Goal: Information Seeking & Learning: Find specific fact

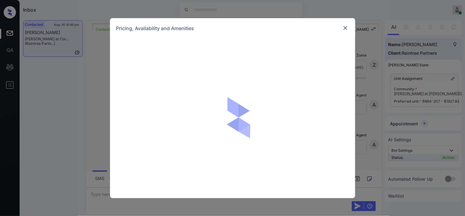
scroll to position [102, 0]
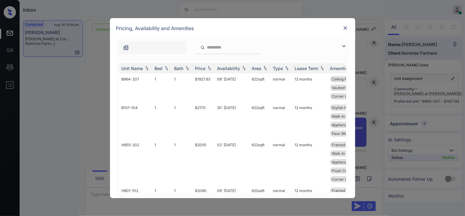
click at [339, 45] on div at bounding box center [232, 46] width 233 height 16
click at [343, 46] on img at bounding box center [343, 45] width 7 height 7
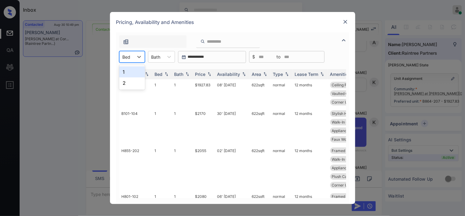
click at [126, 57] on div at bounding box center [127, 57] width 8 height 6
click at [127, 72] on div "1" at bounding box center [132, 71] width 26 height 11
click at [209, 74] on img at bounding box center [209, 74] width 6 height 4
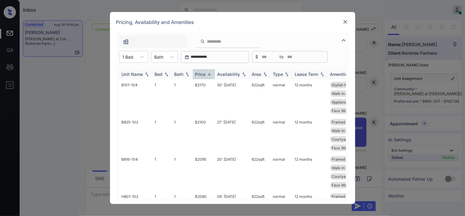
click at [209, 74] on img at bounding box center [209, 74] width 6 height 5
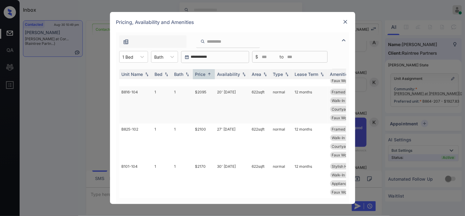
scroll to position [146, 0]
drag, startPoint x: 190, startPoint y: 159, endPoint x: 210, endPoint y: 159, distance: 19.9
click at [210, 160] on tr "B101-104 1 1 $2170 30' [DATE] 622 sqft normal 12 months Stylish Hardwar... Ceil…" at bounding box center [279, 178] width 320 height 37
copy tr "$2170"
click at [207, 160] on td "$2170" at bounding box center [204, 178] width 22 height 37
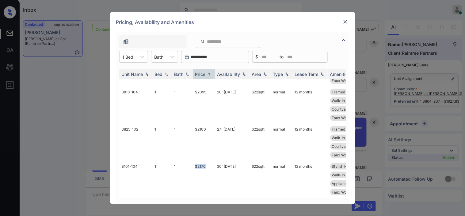
click at [343, 21] on img at bounding box center [346, 22] width 6 height 6
